Goal: Complete application form

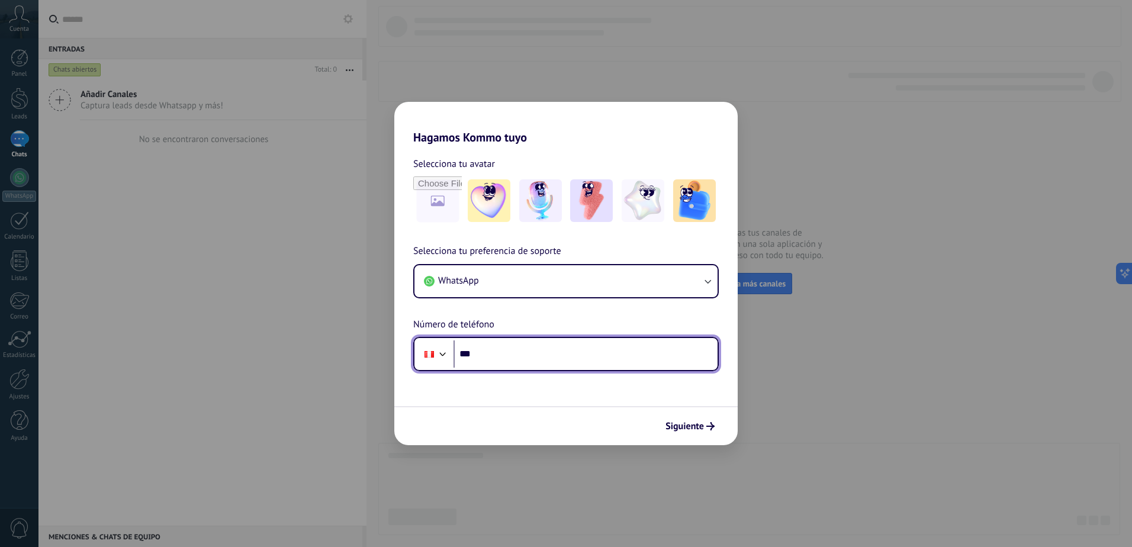
click at [582, 351] on input "***" at bounding box center [586, 354] width 264 height 27
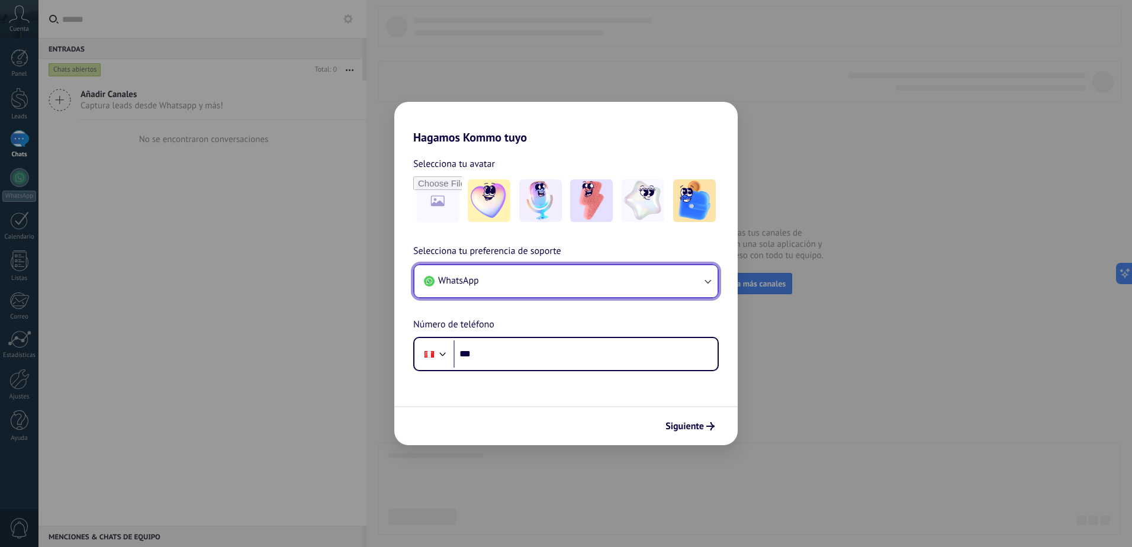
click at [709, 283] on icon "button" at bounding box center [708, 281] width 12 height 12
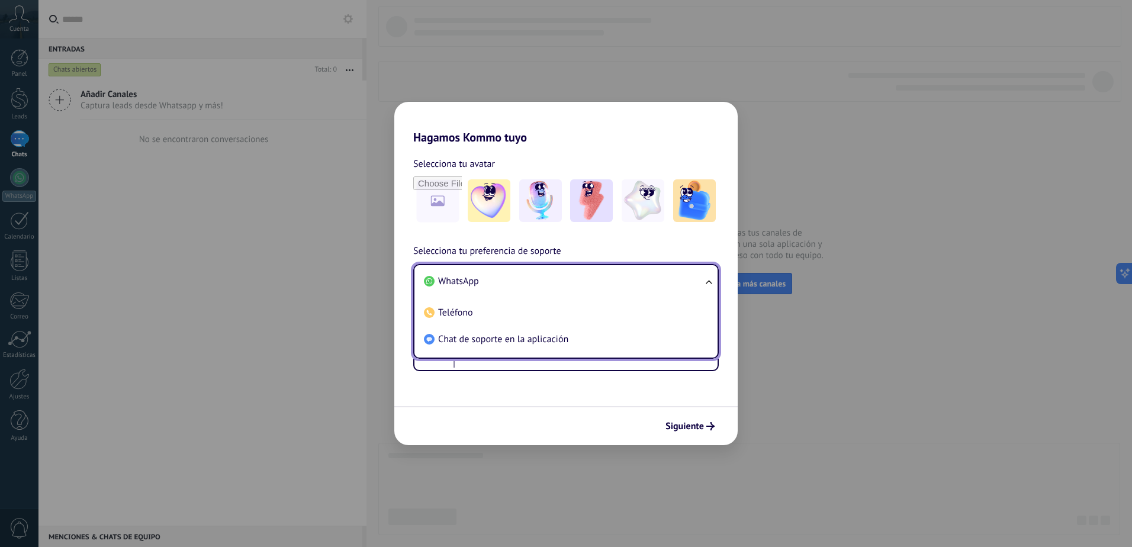
click at [709, 283] on ul "WhatsApp Teléfono Chat de soporte en la aplicación" at bounding box center [566, 311] width 306 height 95
click at [475, 285] on span "WhatsApp" at bounding box center [458, 281] width 41 height 12
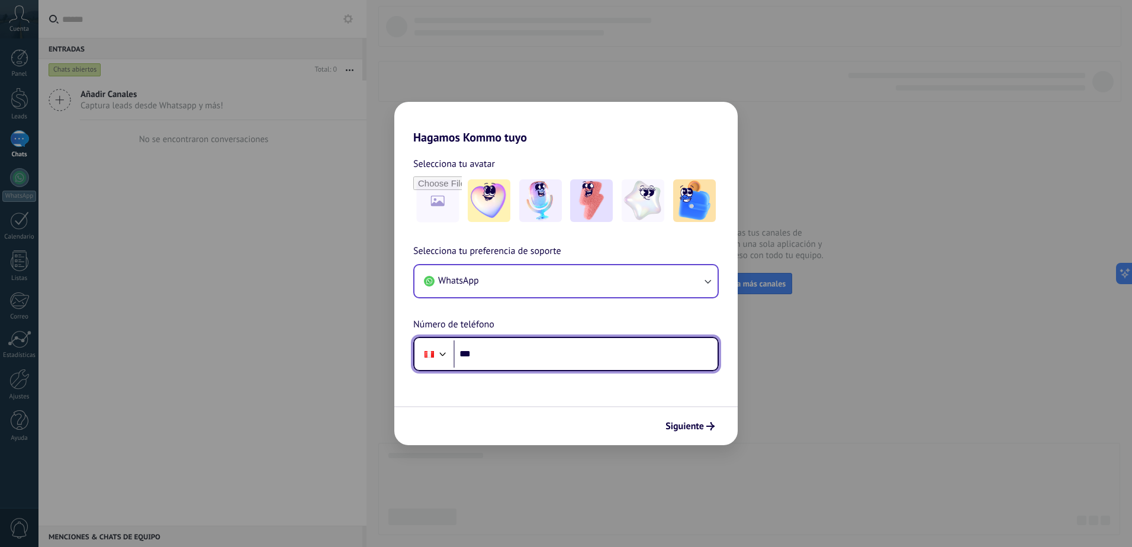
click at [561, 360] on input "***" at bounding box center [586, 354] width 264 height 27
type input "**********"
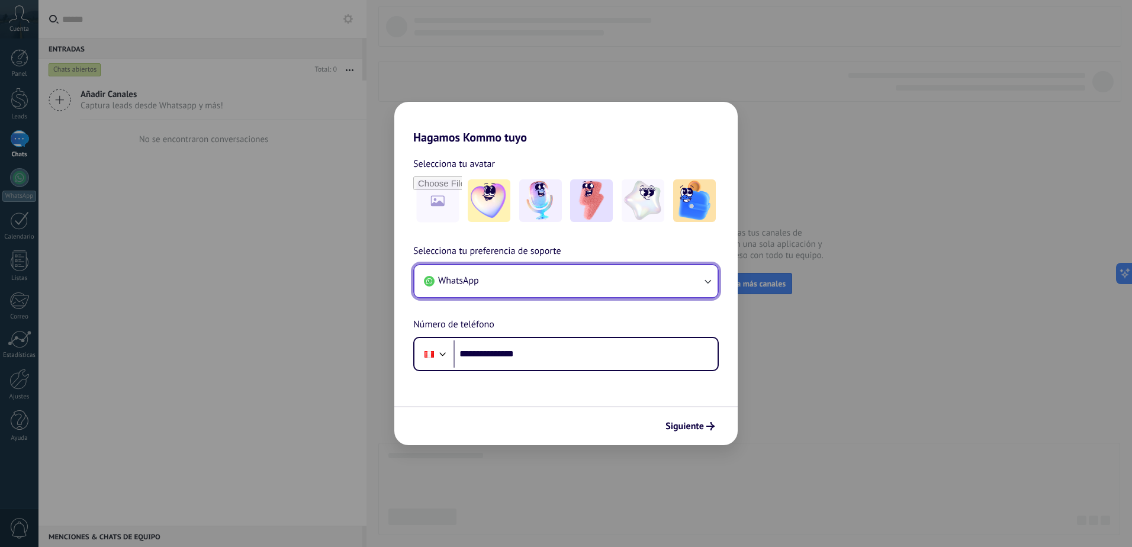
click at [710, 281] on icon "button" at bounding box center [708, 281] width 12 height 12
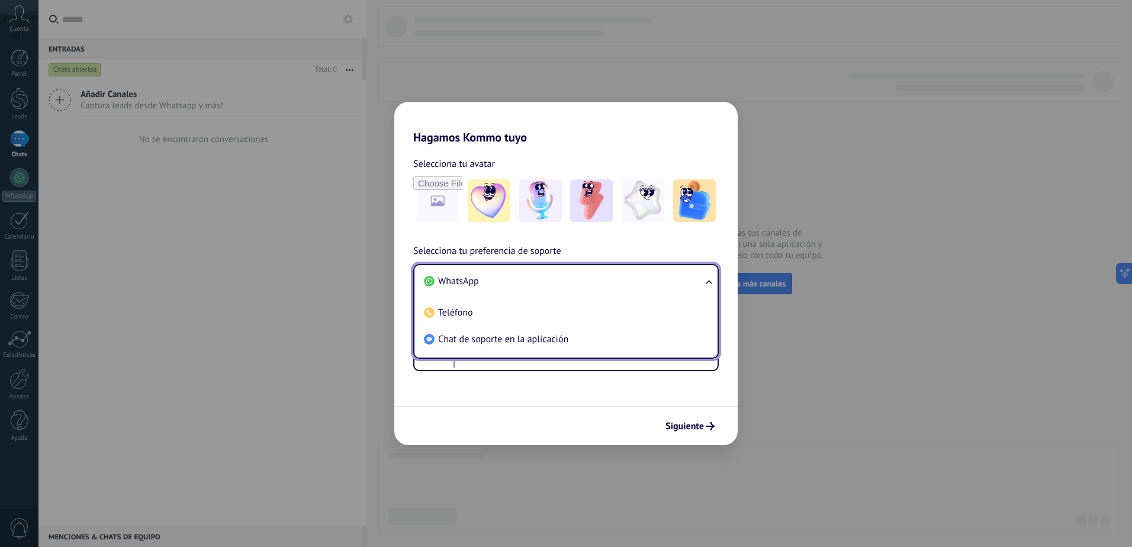
click at [485, 284] on li "WhatsApp" at bounding box center [563, 281] width 289 height 27
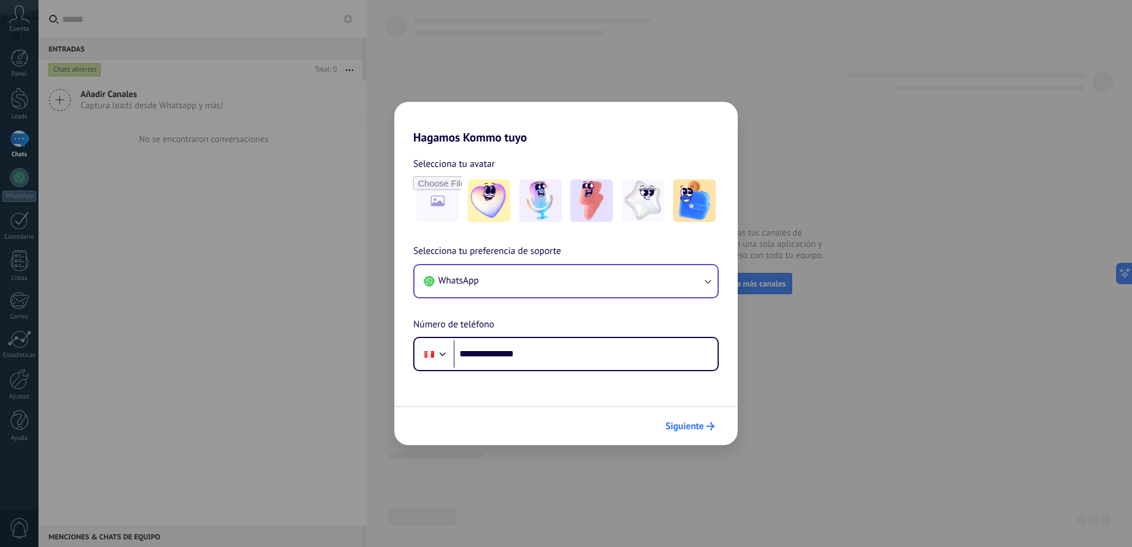
click at [686, 425] on span "Siguiente" at bounding box center [685, 426] width 38 height 8
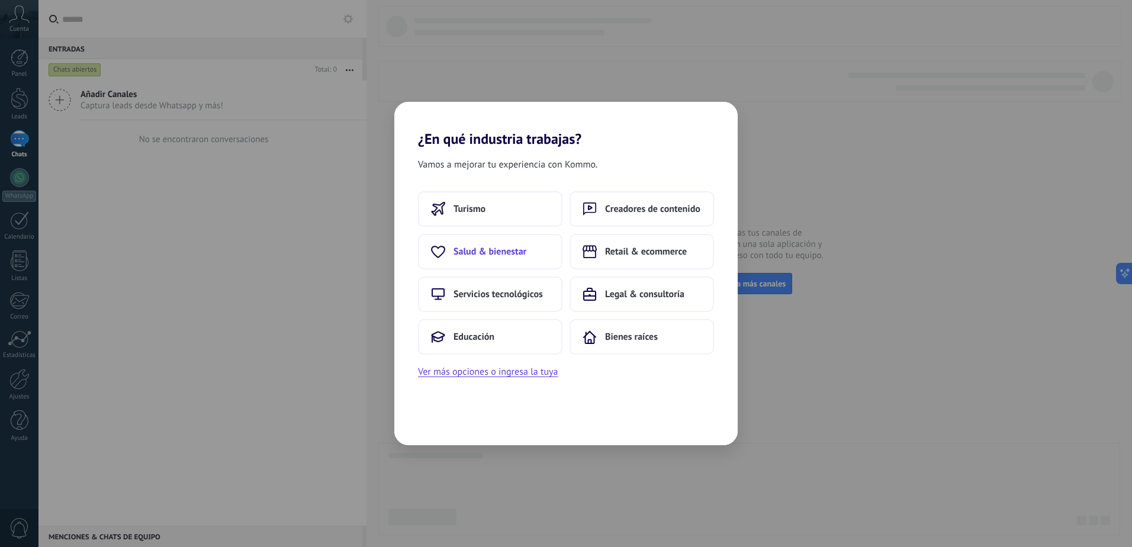
click at [532, 256] on button "Salud & bienestar" at bounding box center [490, 252] width 145 height 36
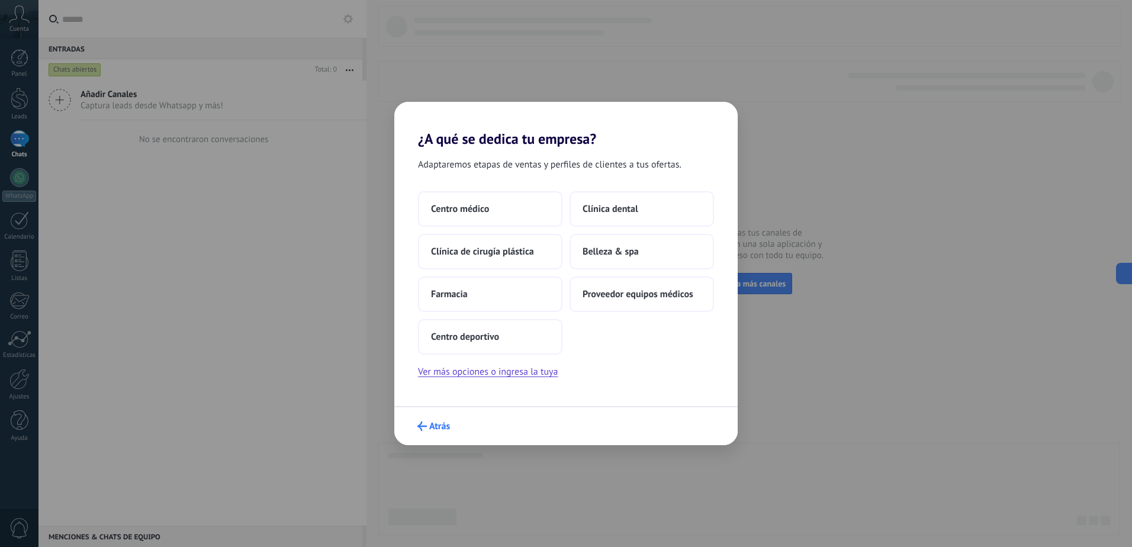
click at [438, 426] on span "Atrás" at bounding box center [439, 426] width 21 height 8
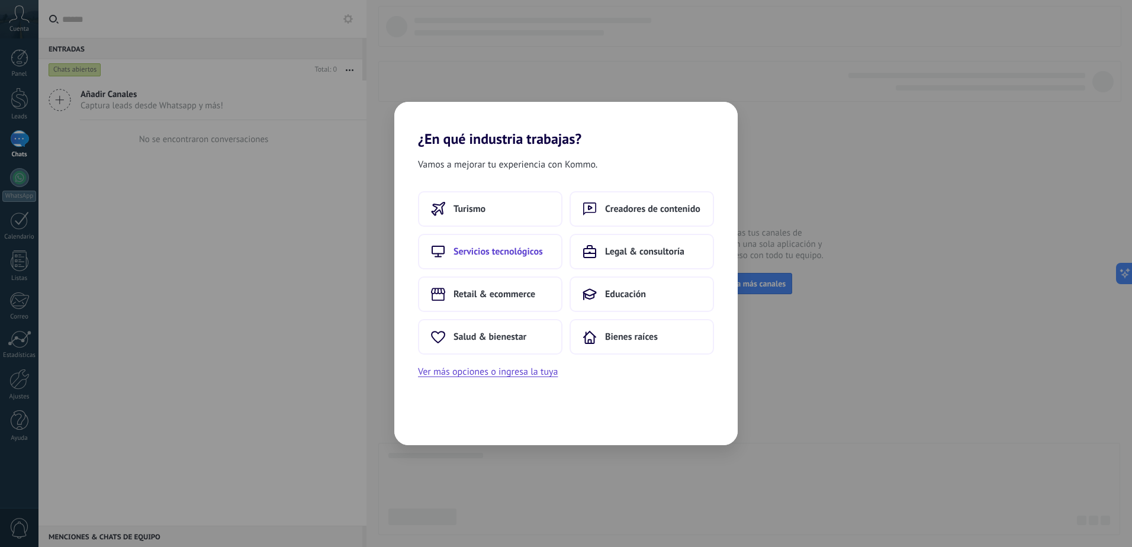
click at [502, 254] on span "Servicios tecnológicos" at bounding box center [498, 252] width 89 height 12
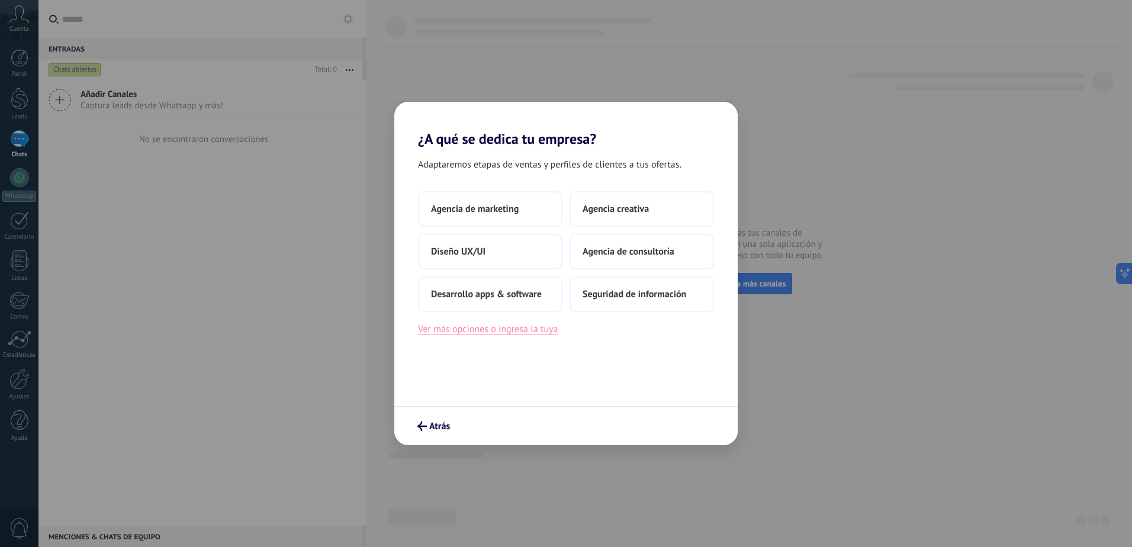
click at [521, 332] on button "Ver más opciones o ingresa la tuya" at bounding box center [488, 329] width 140 height 15
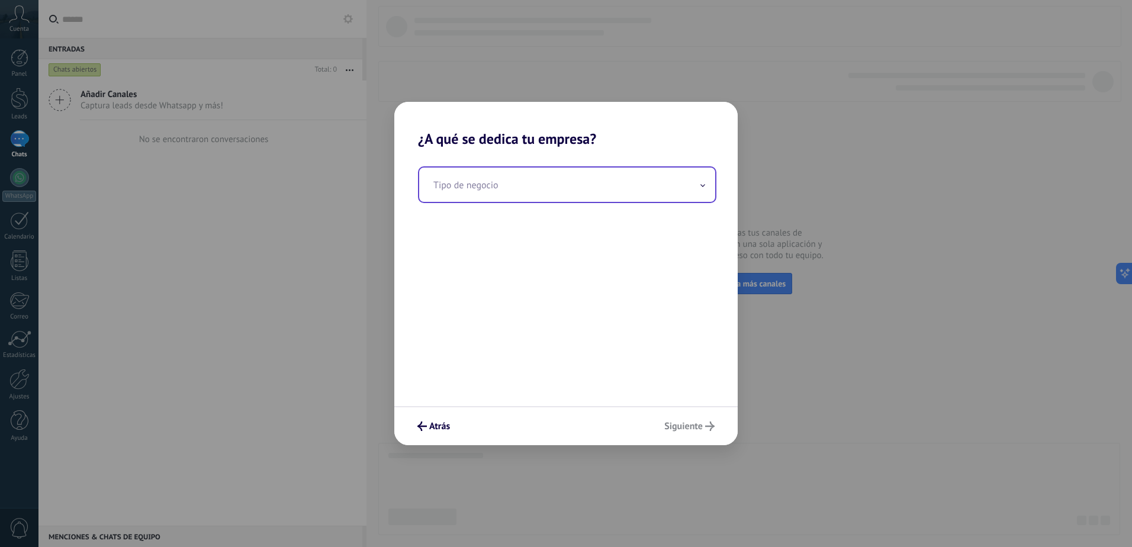
click at [701, 187] on icon at bounding box center [703, 185] width 5 height 3
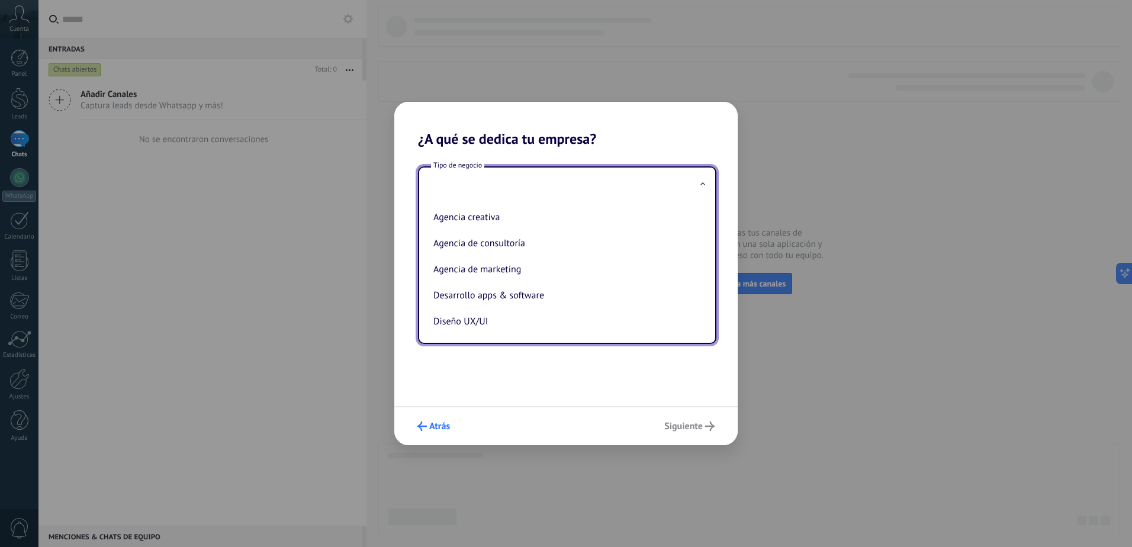
click at [434, 424] on span "Atrás" at bounding box center [439, 426] width 21 height 8
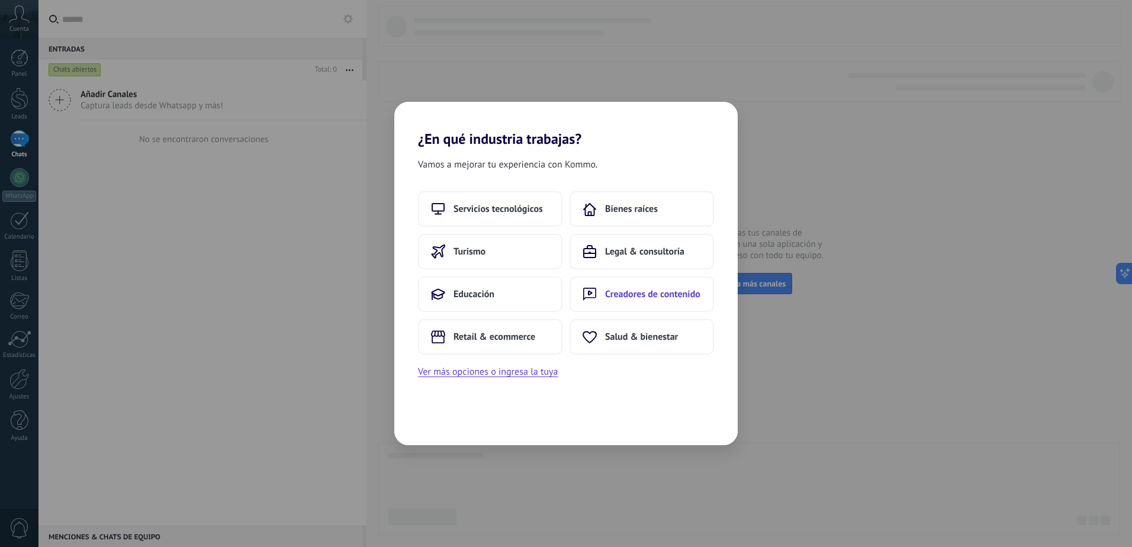
click at [642, 296] on span "Creadores de contenido" at bounding box center [652, 294] width 95 height 12
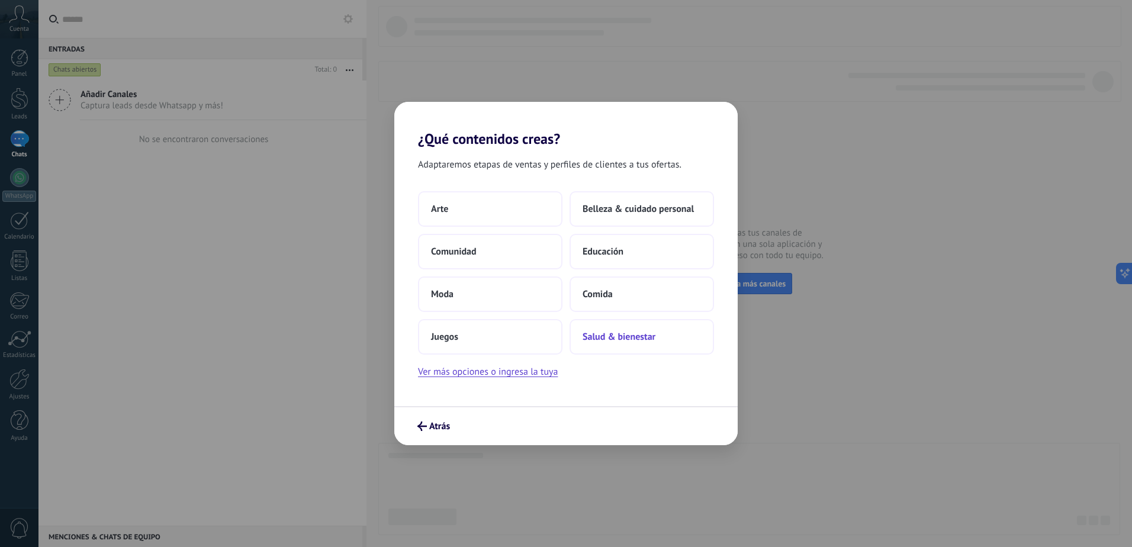
click at [631, 337] on span "Salud & bienestar" at bounding box center [619, 337] width 73 height 12
